Goal: Information Seeking & Learning: Learn about a topic

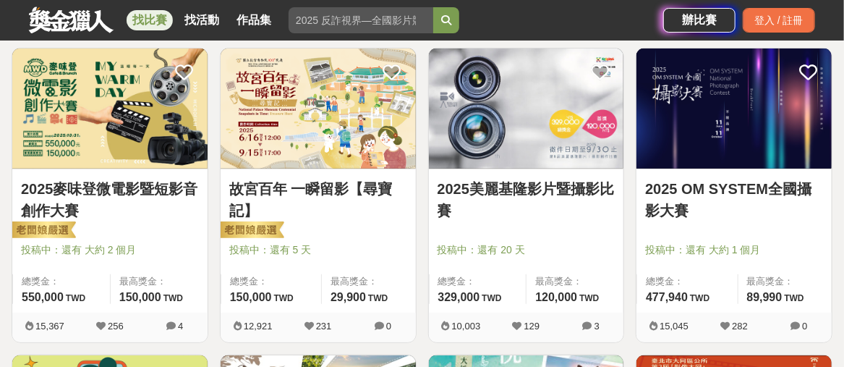
scroll to position [289, 0]
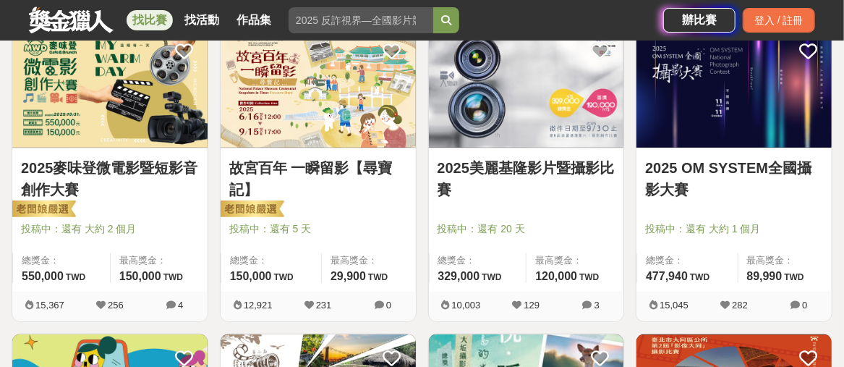
click at [518, 164] on link "2025美麗基隆影片暨攝影比賽" at bounding box center [527, 178] width 178 height 43
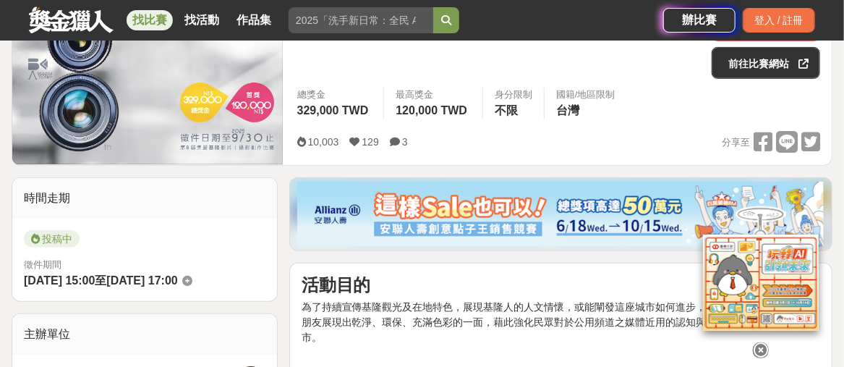
scroll to position [362, 0]
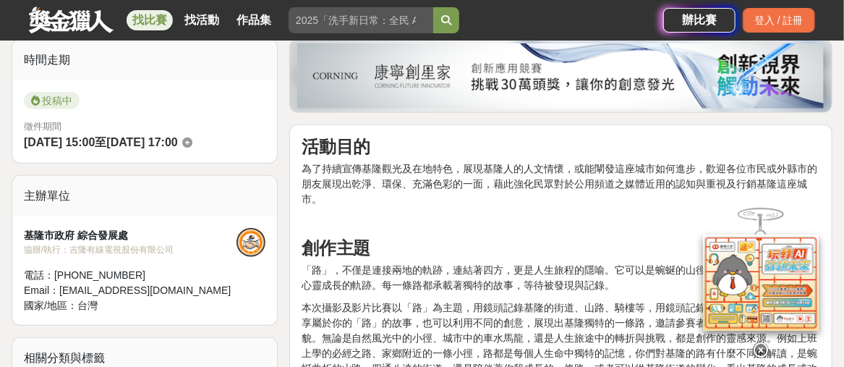
click at [757, 342] on icon at bounding box center [761, 350] width 16 height 16
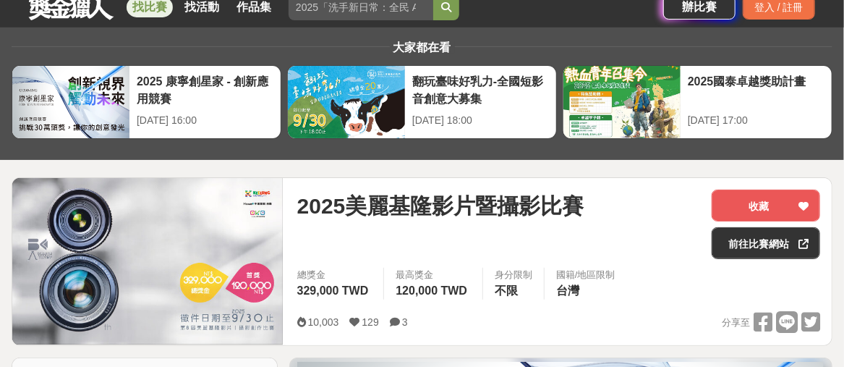
scroll to position [0, 0]
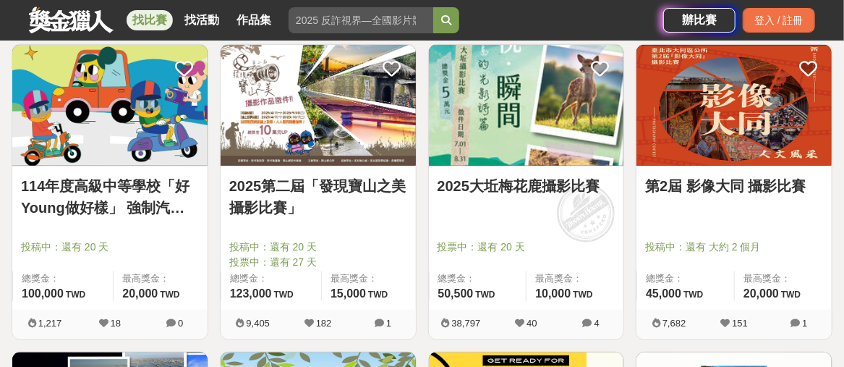
scroll to position [362, 0]
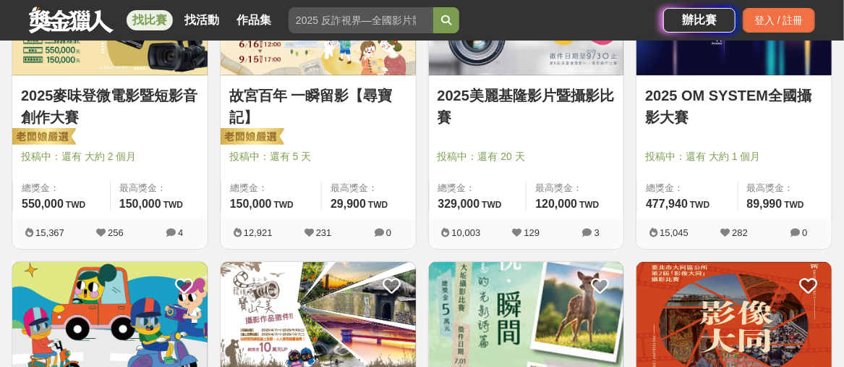
click at [686, 90] on link "2025 OM SYSTEM全國攝影大賽" at bounding box center [734, 106] width 178 height 43
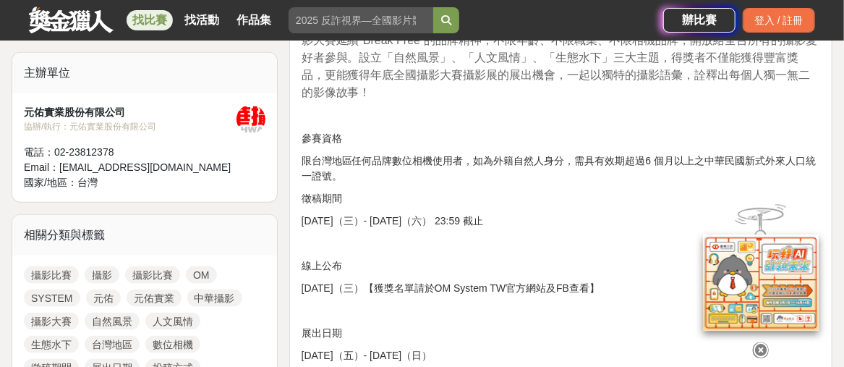
scroll to position [506, 0]
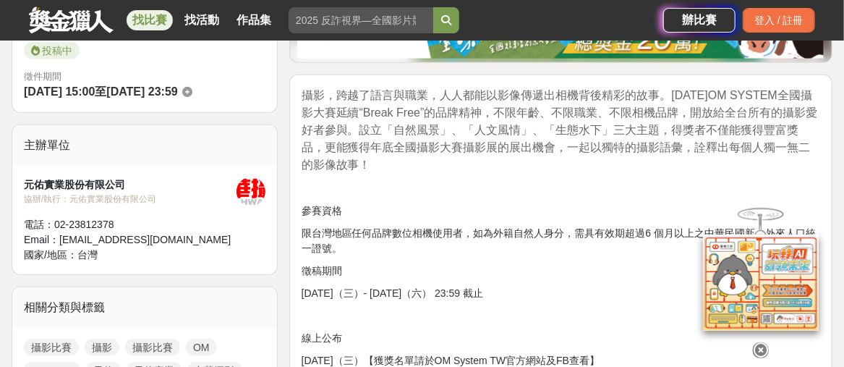
click at [764, 346] on icon at bounding box center [761, 350] width 16 height 16
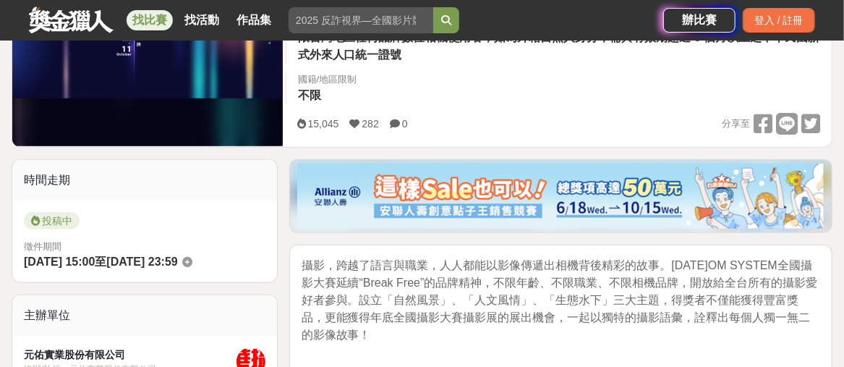
scroll to position [434, 0]
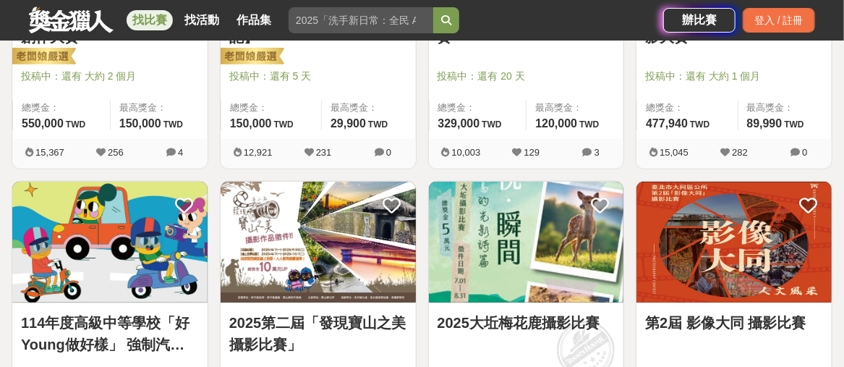
scroll to position [506, 0]
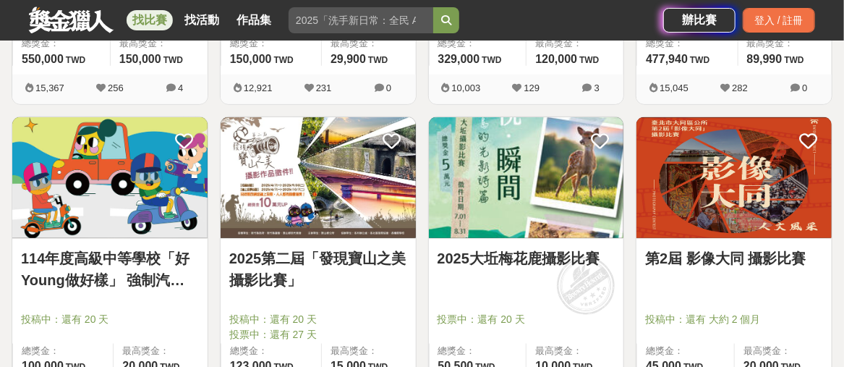
click at [730, 257] on link "第2屆 影像大同 攝影比賽" at bounding box center [734, 258] width 178 height 22
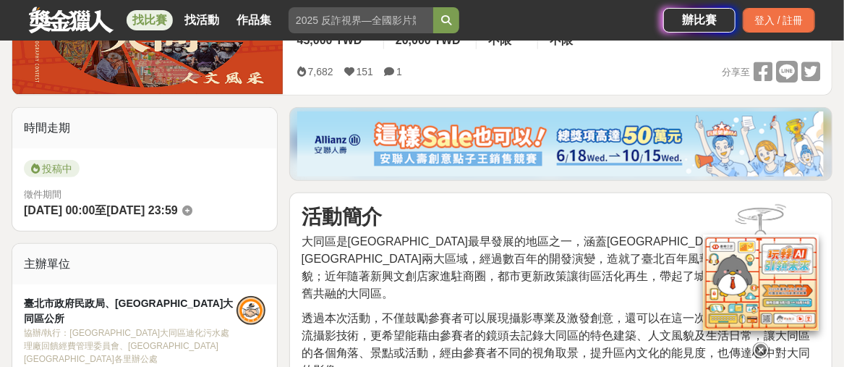
scroll to position [362, 0]
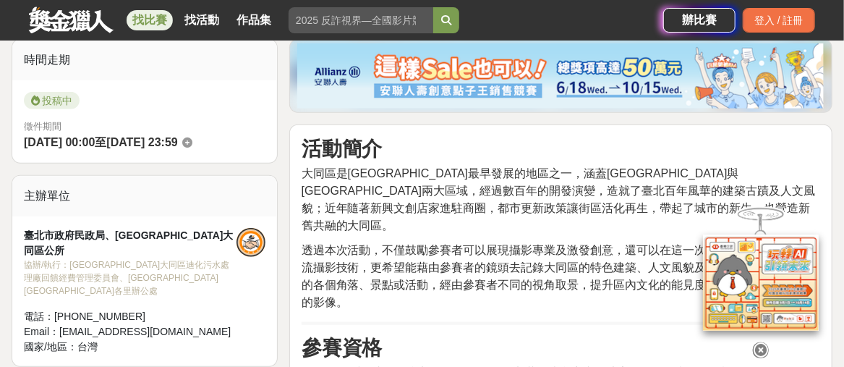
click at [761, 342] on icon at bounding box center [761, 350] width 16 height 16
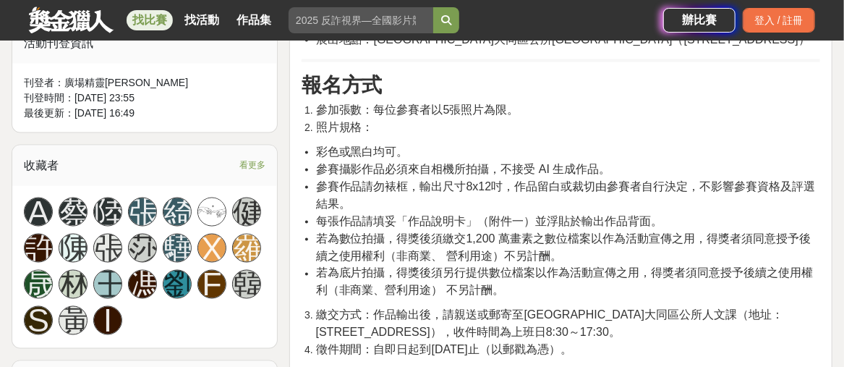
scroll to position [651, 0]
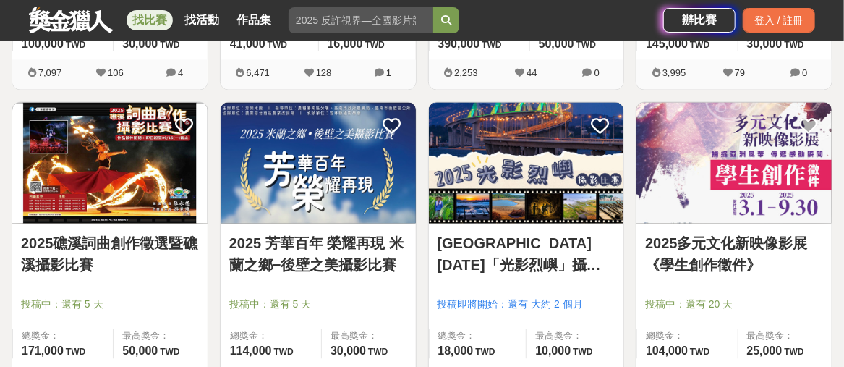
scroll to position [1157, 0]
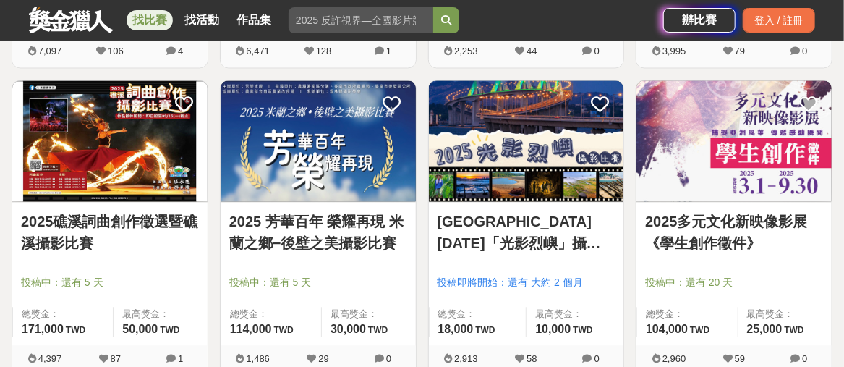
click at [341, 220] on link "2025 芳華百年 榮耀再現 米蘭之鄉−後壁之美攝影比賽" at bounding box center [318, 231] width 178 height 43
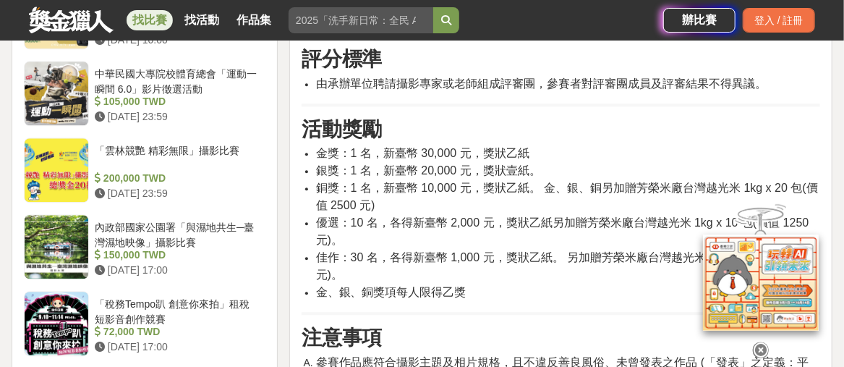
scroll to position [1446, 0]
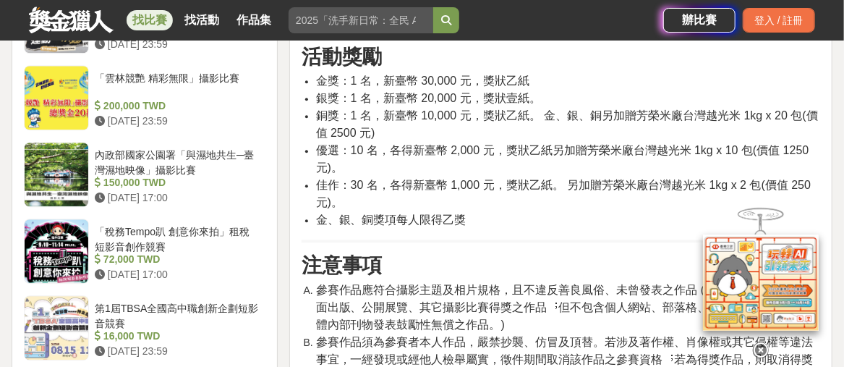
click at [758, 344] on icon at bounding box center [761, 350] width 16 height 16
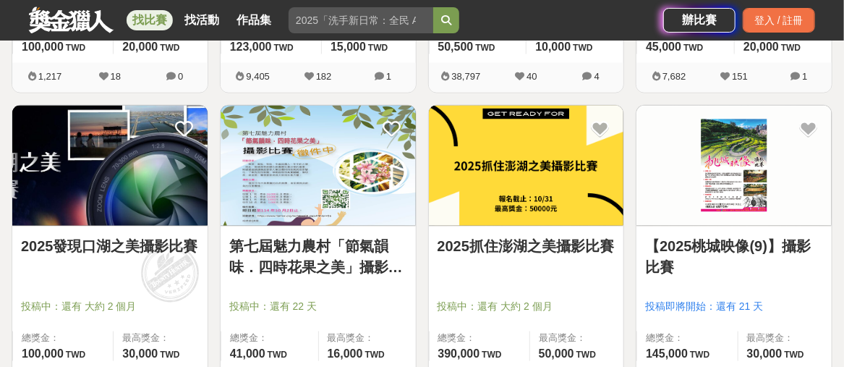
scroll to position [868, 0]
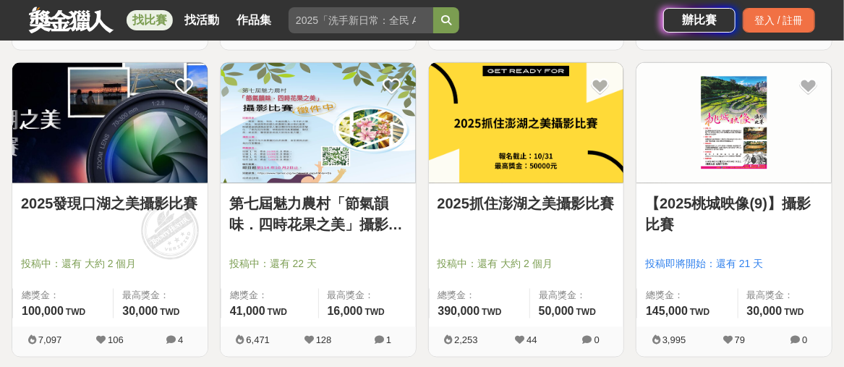
click at [134, 201] on link "2025發現口湖之美攝影比賽" at bounding box center [110, 203] width 178 height 22
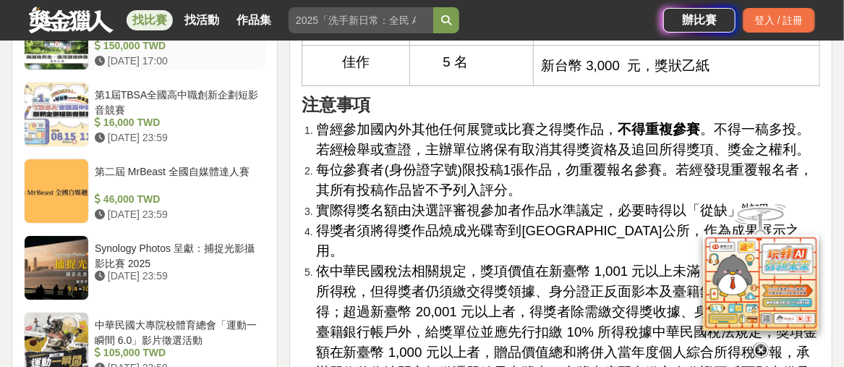
scroll to position [2097, 0]
